Goal: Communication & Community: Answer question/provide support

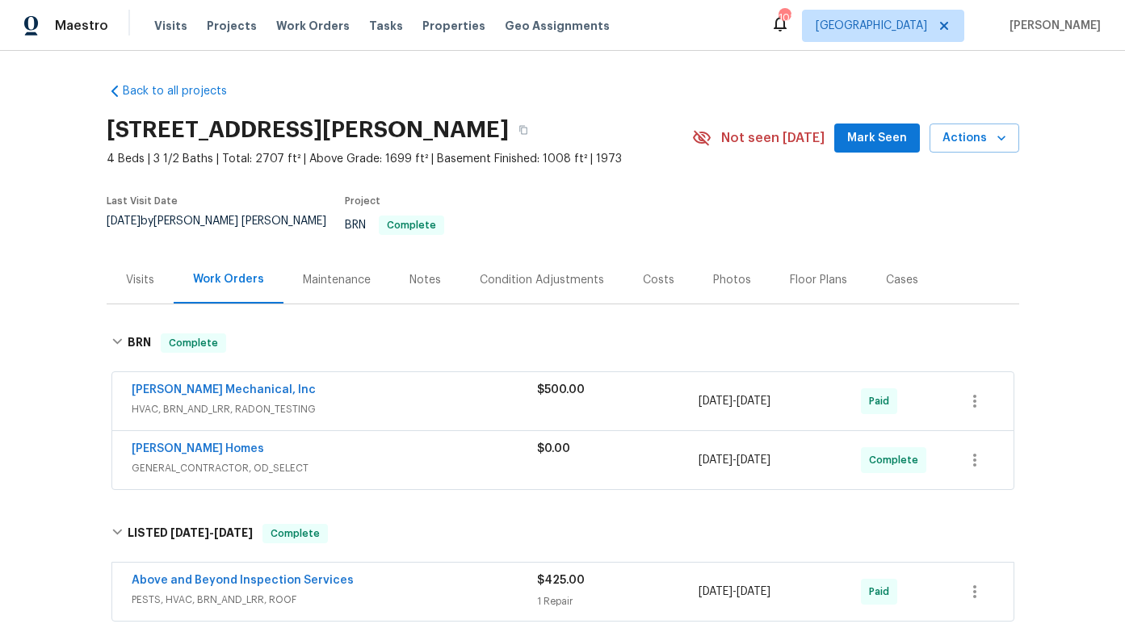
scroll to position [222, 0]
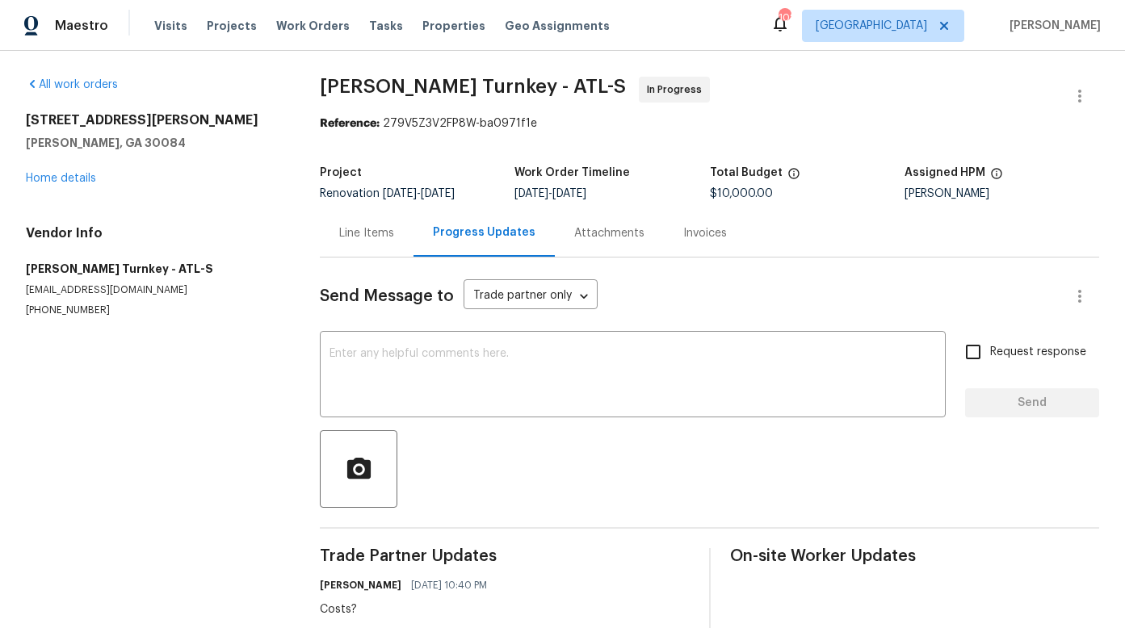
scroll to position [254, 0]
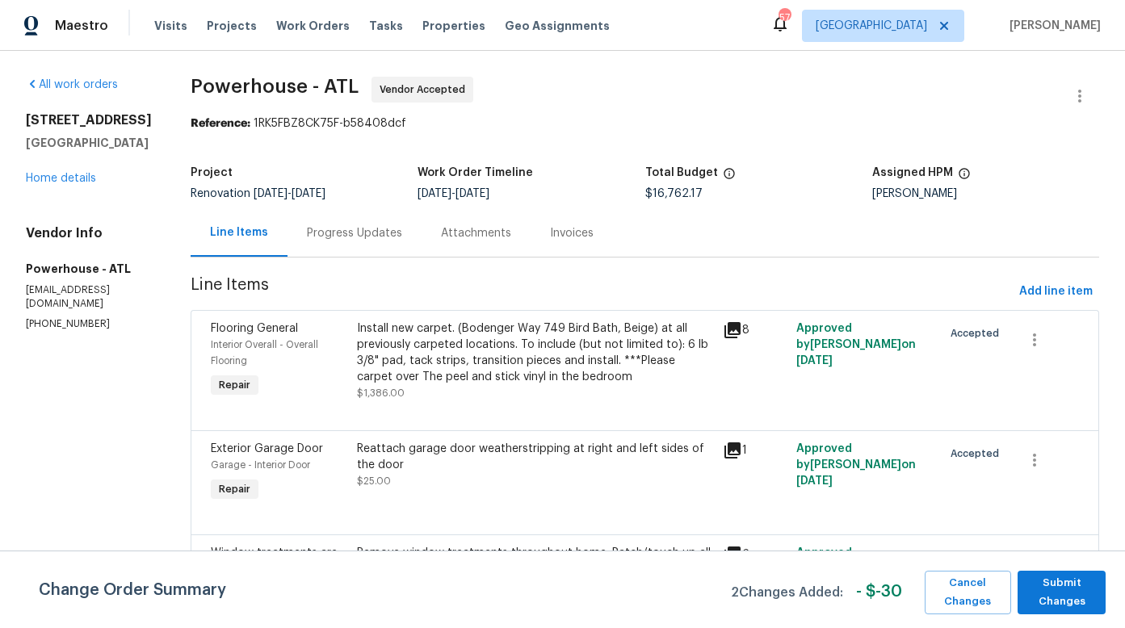
scroll to position [719, 0]
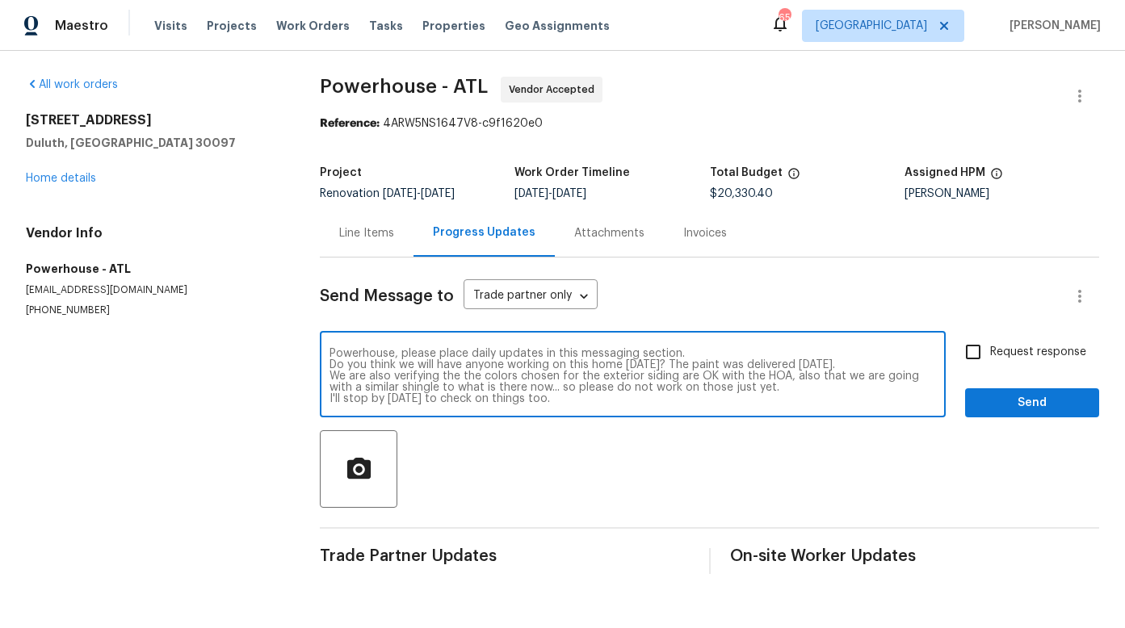
scroll to position [11, 0]
click at [422, 388] on textarea "Powerhouse, please place daily updates in this messaging section. Do you think …" at bounding box center [632, 376] width 606 height 57
type textarea "Powerhouse, please place daily updates in this messaging section. Do you think …"
click at [1026, 404] on span "Send" at bounding box center [1032, 403] width 108 height 20
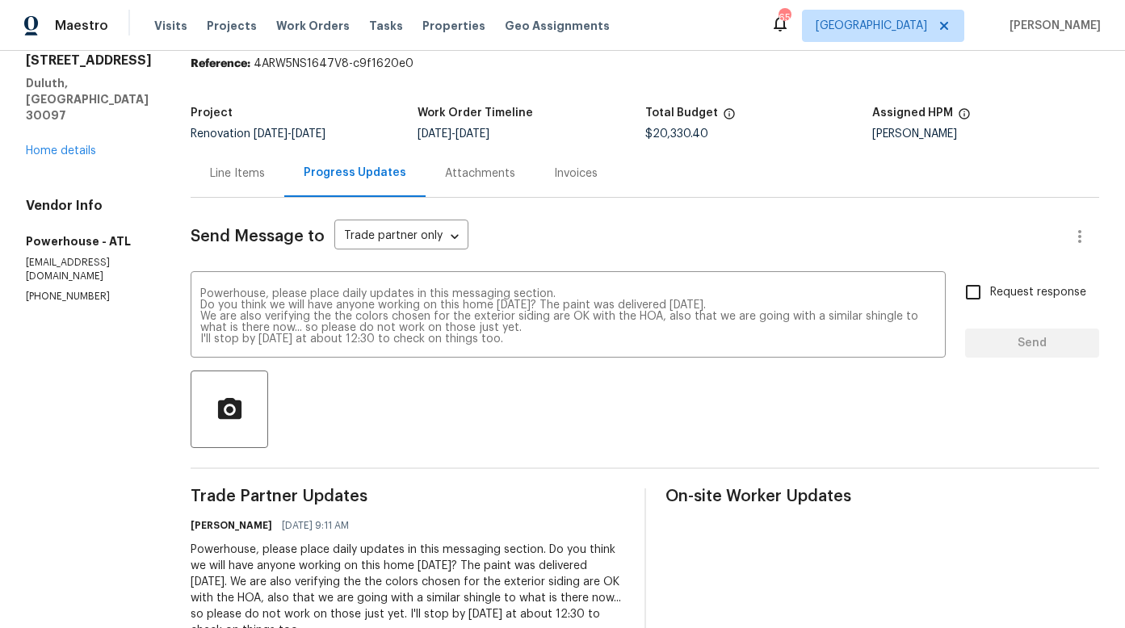
scroll to position [129, 0]
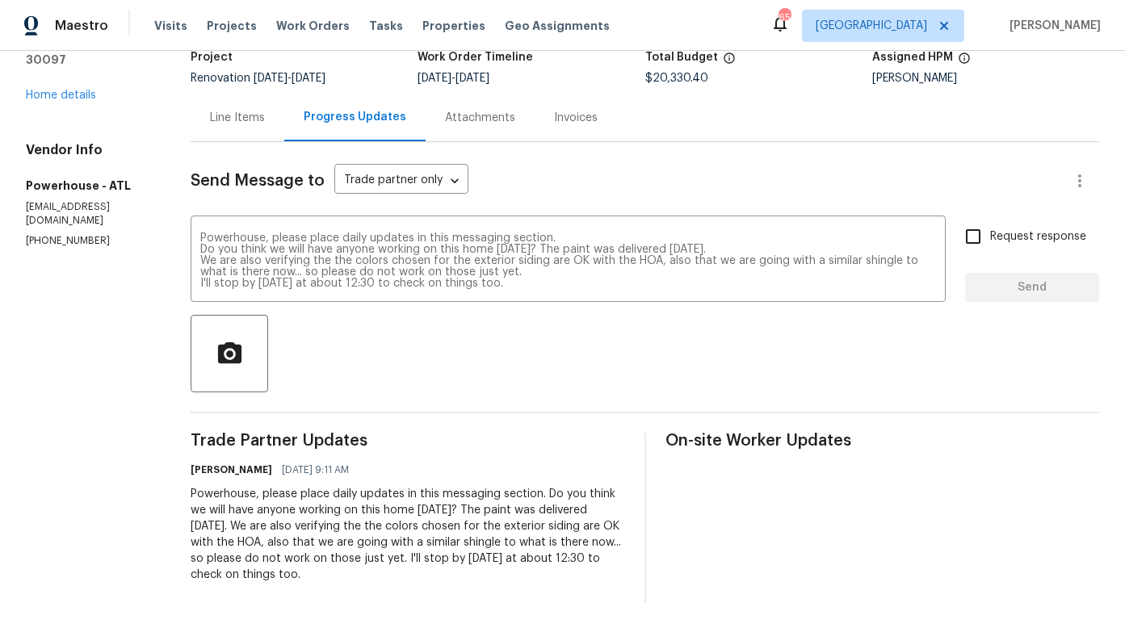
drag, startPoint x: 240, startPoint y: 480, endPoint x: 553, endPoint y: 558, distance: 322.9
click at [553, 558] on div "Powerhouse, please place daily updates in this messaging section. Do you think …" at bounding box center [408, 534] width 434 height 97
copy div "Powerhouse, please place daily updates in this messaging section. Do you think …"
